Goal: Task Accomplishment & Management: Manage account settings

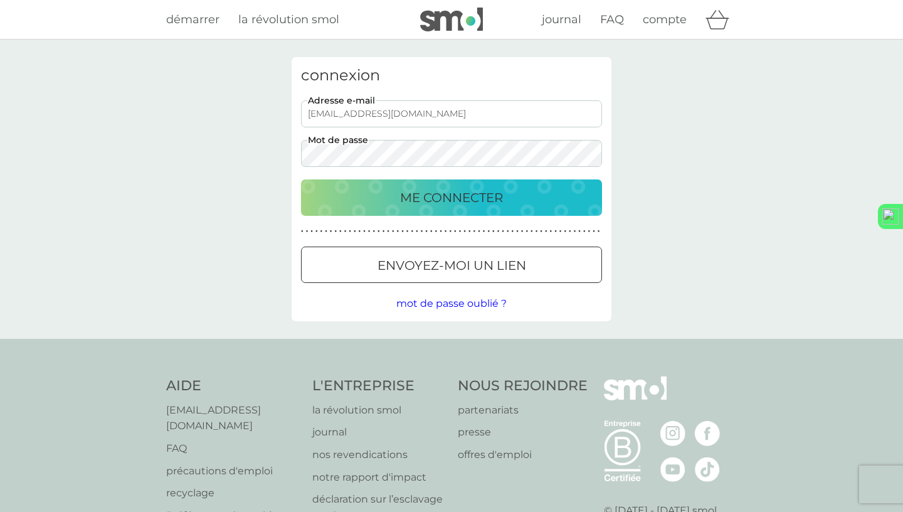
click at [393, 213] on button "ME CONNECTER" at bounding box center [451, 197] width 301 height 36
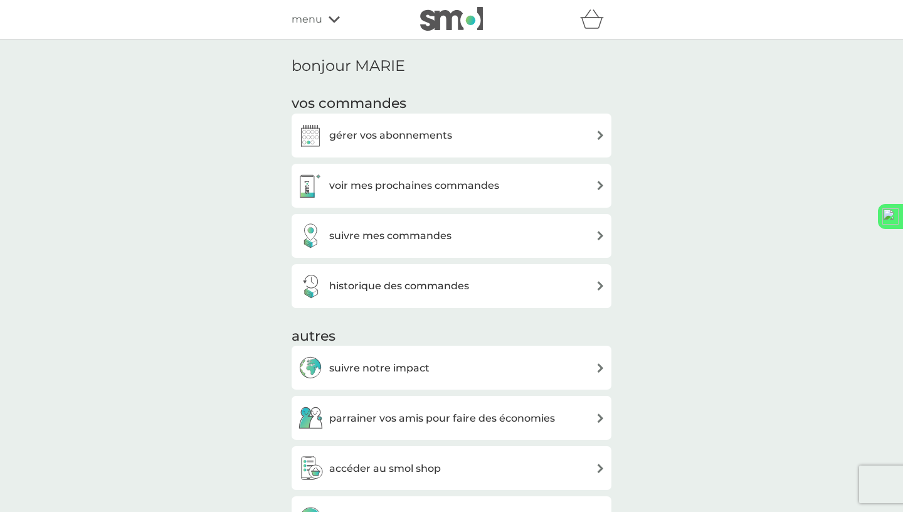
click at [394, 139] on h3 "gérer vos abonnements" at bounding box center [390, 135] width 123 height 16
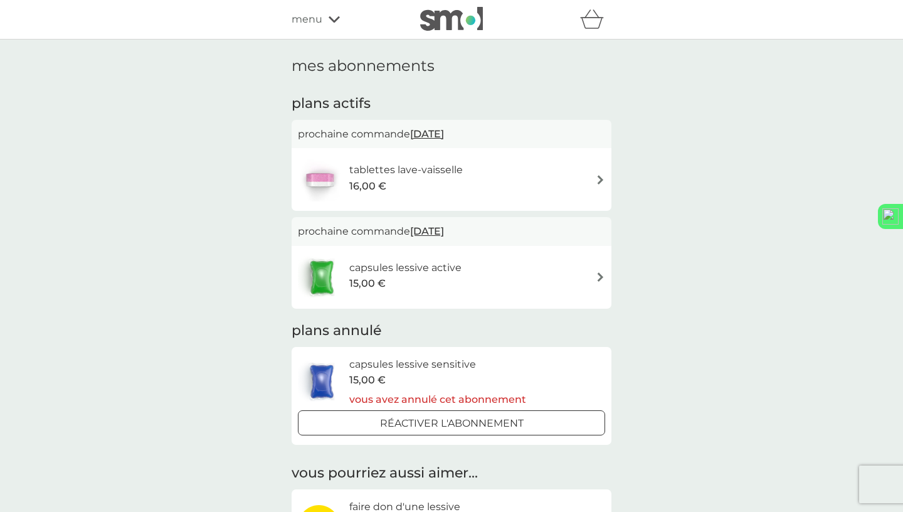
click at [509, 174] on div "tablettes lave-vaisselle 16,00 €" at bounding box center [451, 179] width 307 height 44
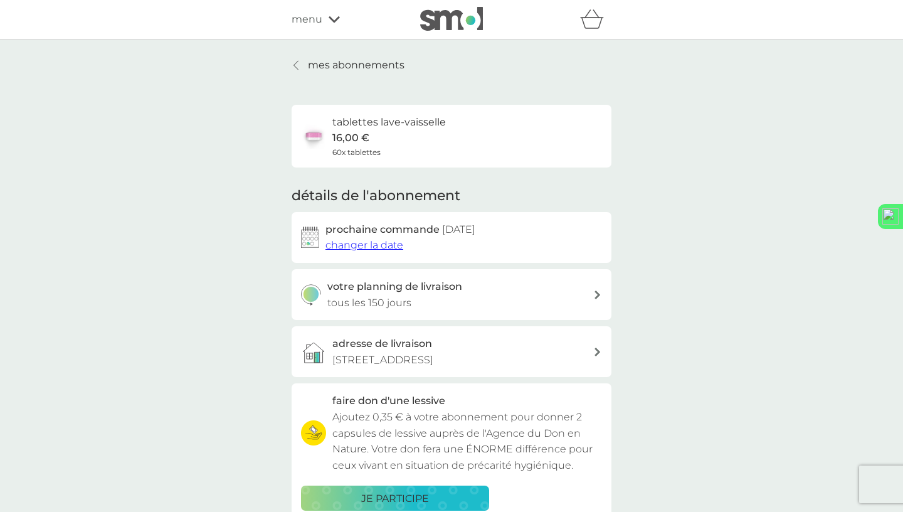
click at [342, 248] on span "changer la date" at bounding box center [364, 245] width 78 height 12
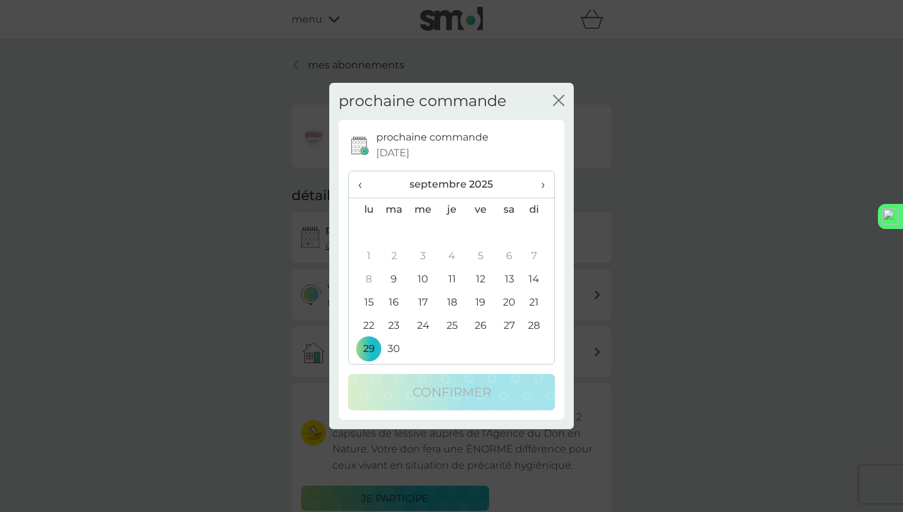
click at [369, 325] on td "22" at bounding box center [364, 325] width 31 height 23
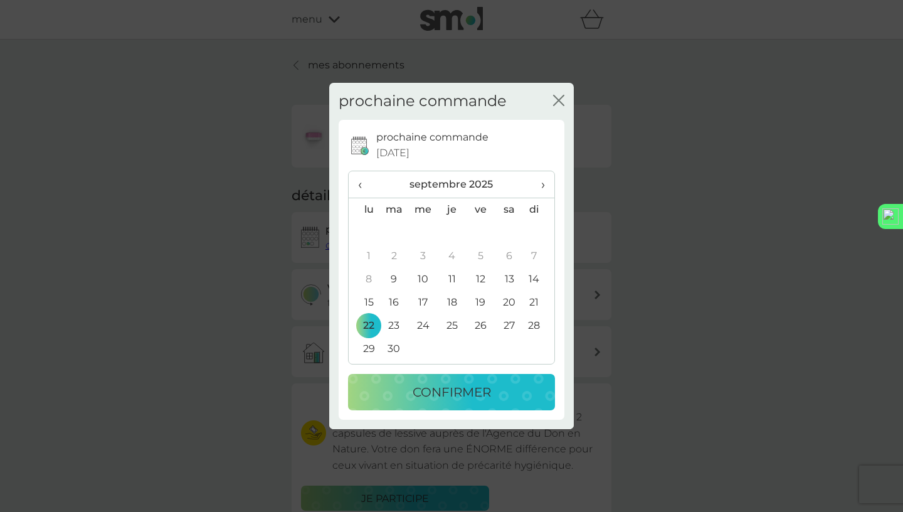
click at [413, 395] on p "confirmer" at bounding box center [452, 392] width 78 height 20
